Goal: Navigation & Orientation: Find specific page/section

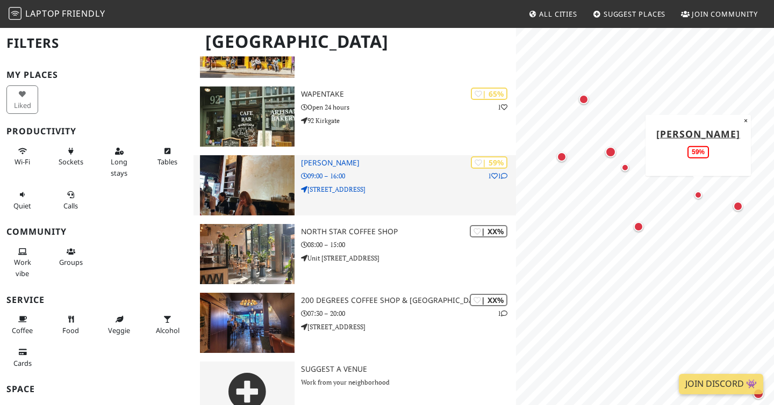
scroll to position [649, 0]
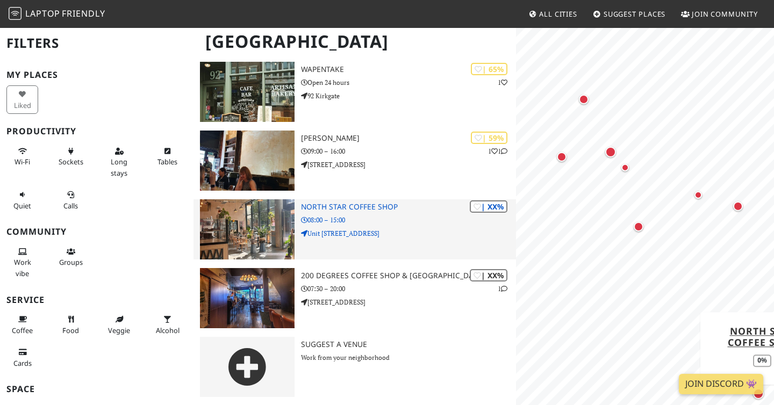
click at [413, 212] on div "| XX% North Star Coffee Shop 08:00 – 15:00 Unit 32 The Boulevard" at bounding box center [408, 230] width 215 height 60
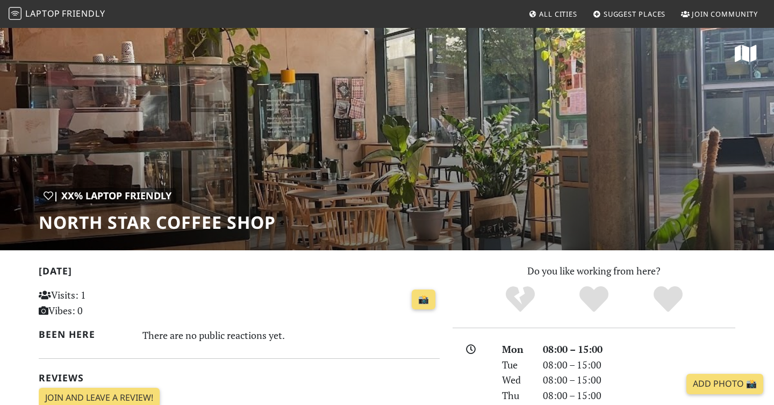
click at [651, 123] on div "| XX% Laptop Friendly North Star Coffee Shop" at bounding box center [387, 139] width 774 height 224
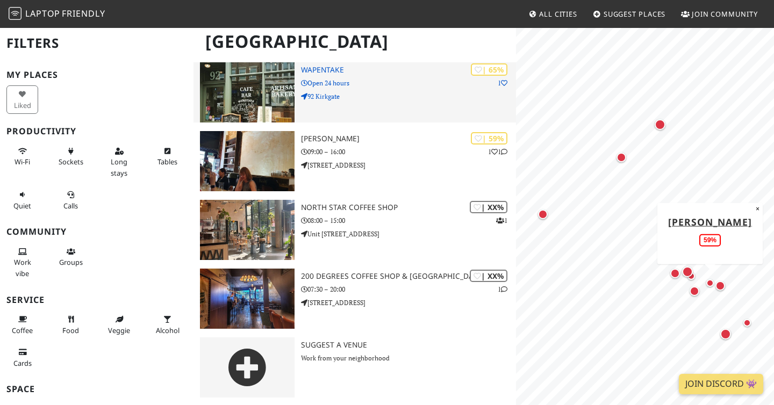
scroll to position [649, 0]
